Goal: Transaction & Acquisition: Purchase product/service

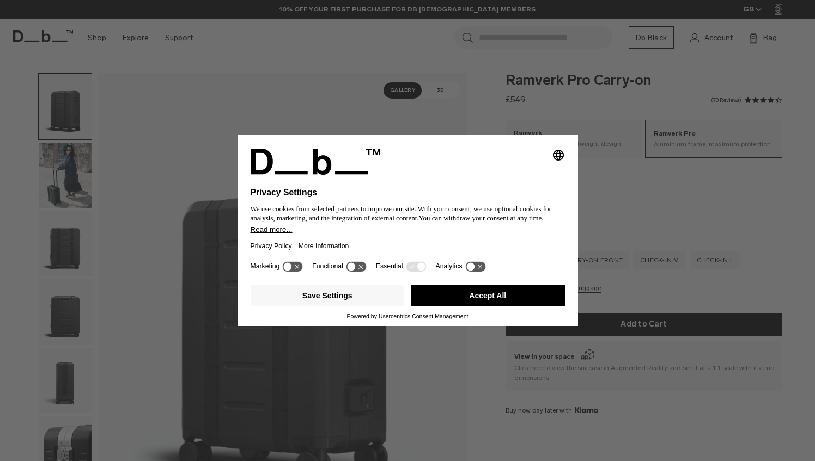
click at [742, 201] on div "Selecting an option will immediately change the language Privacy Settings We us…" at bounding box center [407, 230] width 815 height 461
click at [759, 186] on div "Selecting an option will immediately change the language Privacy Settings We us…" at bounding box center [407, 230] width 815 height 461
click at [487, 291] on button "Accept All" at bounding box center [488, 296] width 154 height 22
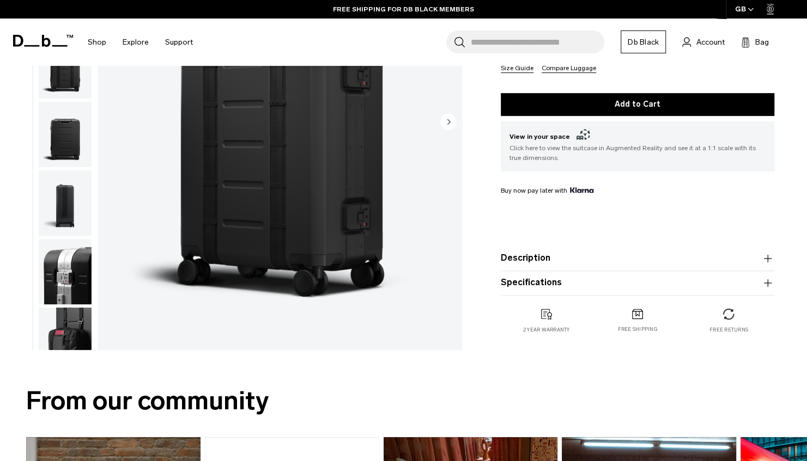
scroll to position [231, 0]
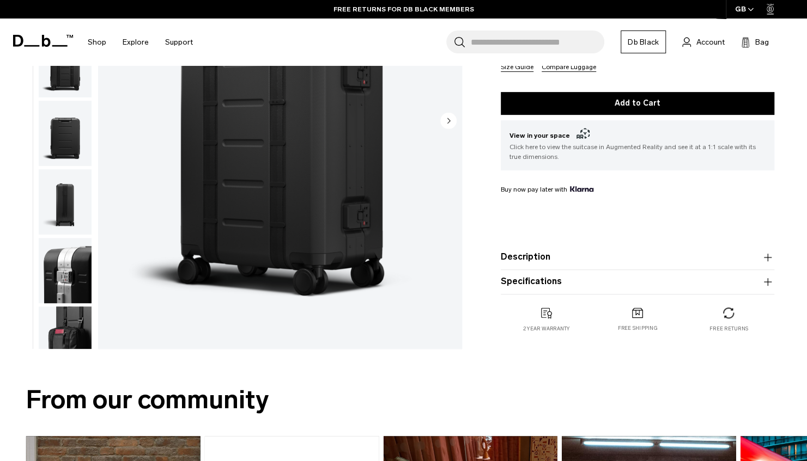
click at [767, 282] on icon "button" at bounding box center [767, 282] width 8 height 1
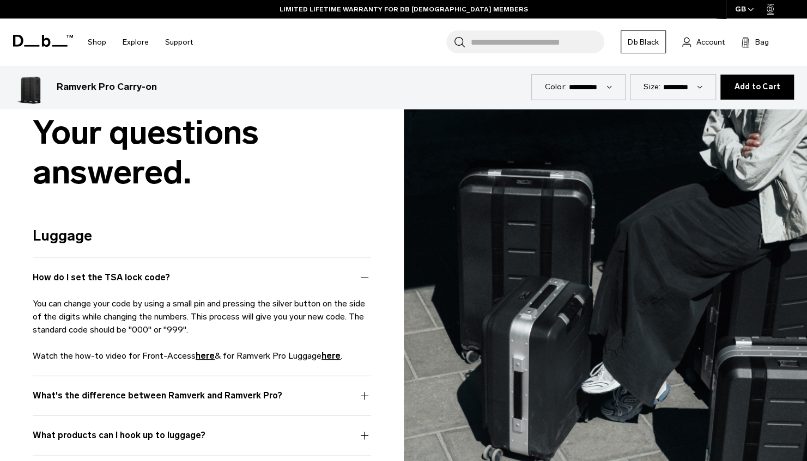
scroll to position [2990, 0]
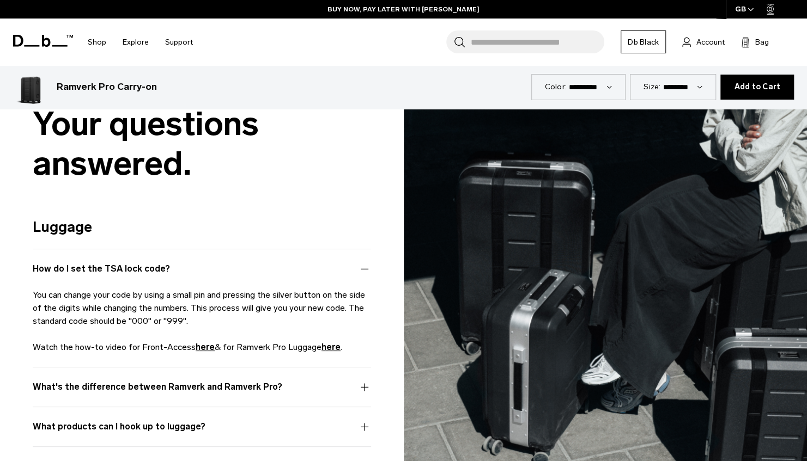
click at [358, 381] on button "What's the difference between Ramverk and Ramverk Pro?" at bounding box center [202, 394] width 338 height 26
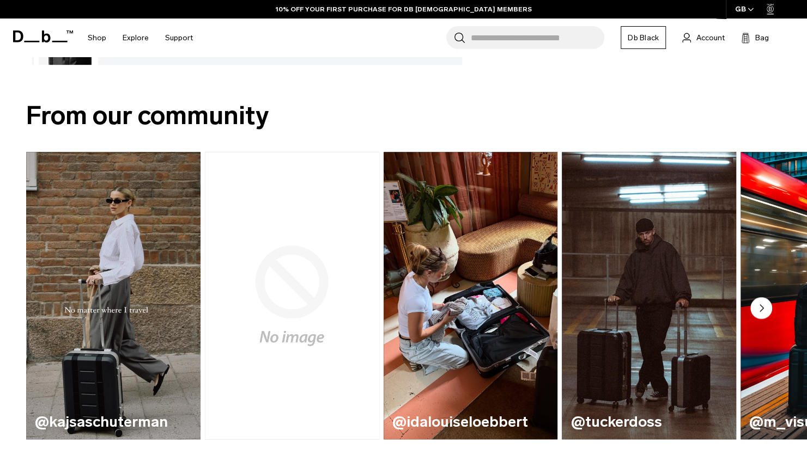
scroll to position [0, 0]
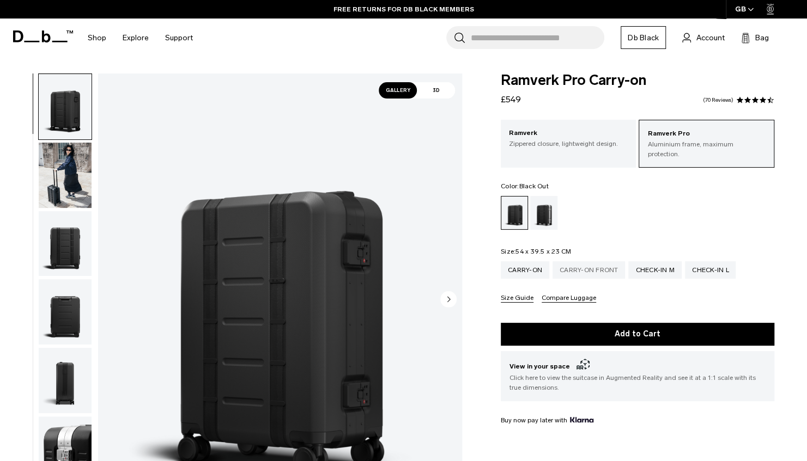
click at [584, 261] on div "Carry-on Front" at bounding box center [588, 269] width 73 height 17
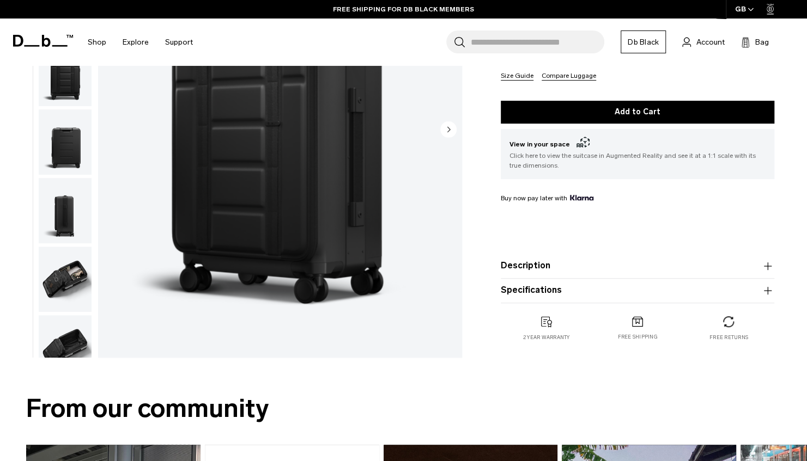
scroll to position [223, 0]
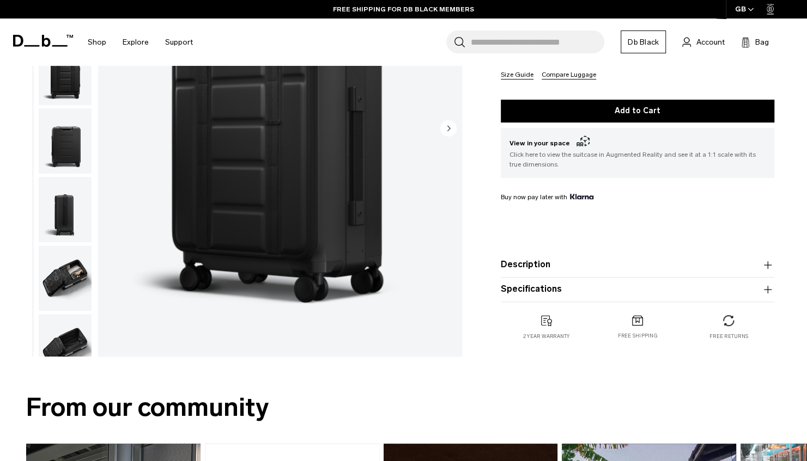
click at [767, 286] on icon "button" at bounding box center [767, 290] width 1 height 8
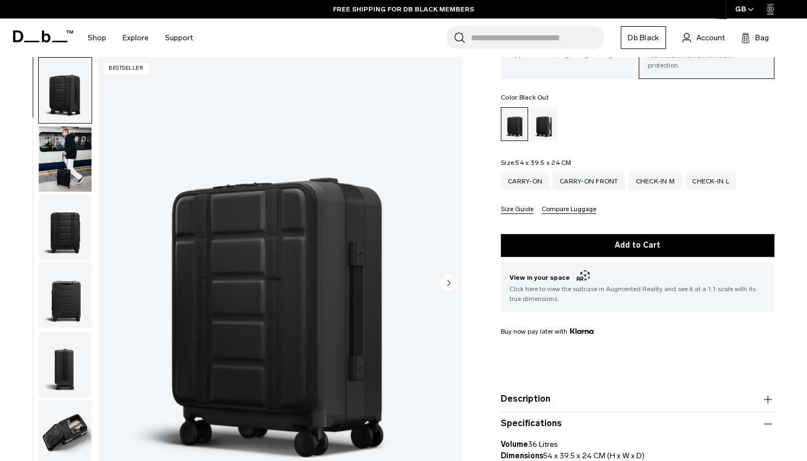
scroll to position [88, 0]
click at [524, 173] on div "Carry-on" at bounding box center [524, 181] width 48 height 17
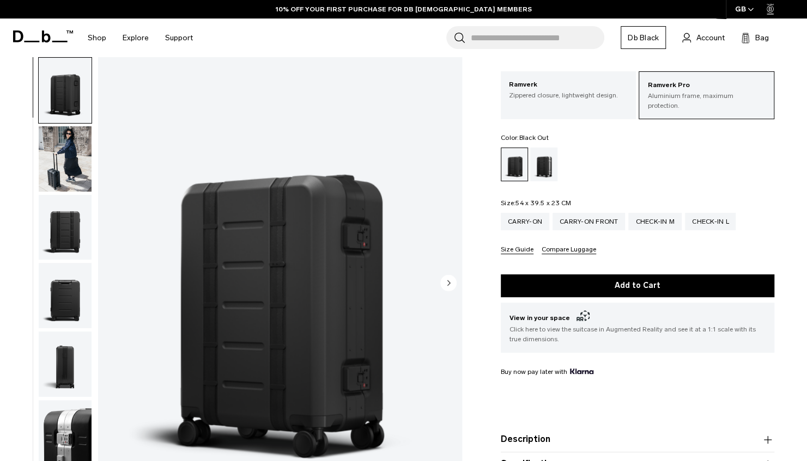
scroll to position [49, 0]
click at [643, 212] on div "Check-in M" at bounding box center [654, 220] width 53 height 17
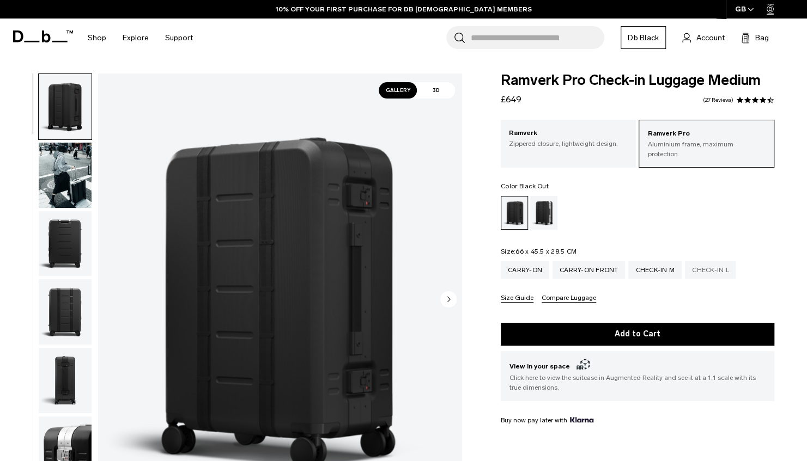
click at [708, 265] on div "Check-in L" at bounding box center [710, 269] width 51 height 17
